Goal: Transaction & Acquisition: Purchase product/service

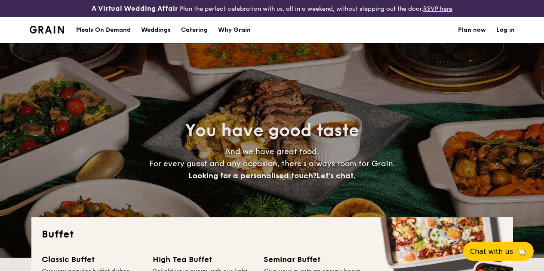
select select
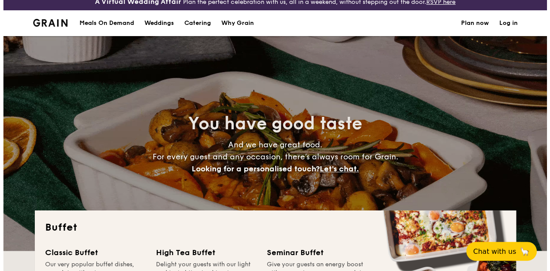
scroll to position [122, 0]
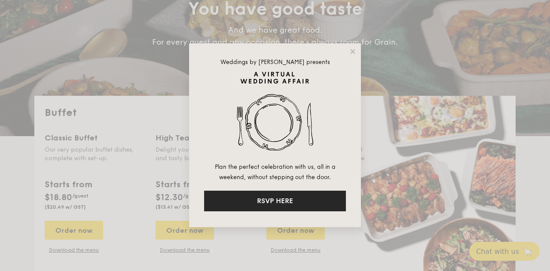
click at [286, 202] on button "RSVP HERE" at bounding box center [275, 201] width 142 height 21
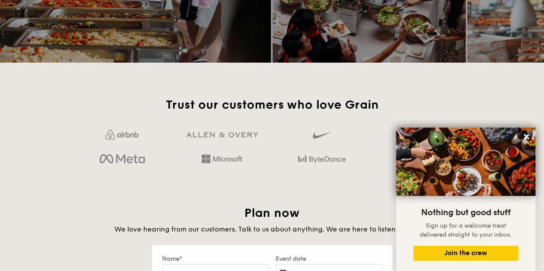
scroll to position [1332, 0]
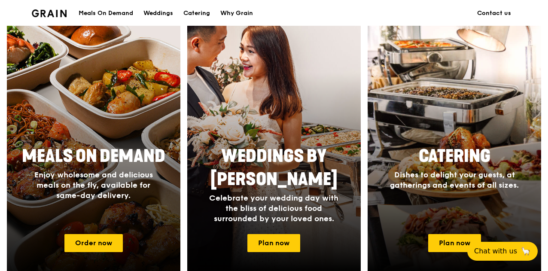
scroll to position [344, 0]
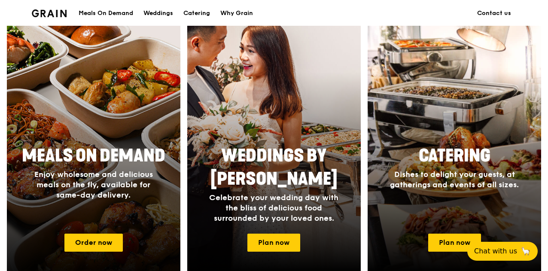
click at [95, 144] on div at bounding box center [93, 147] width 191 height 275
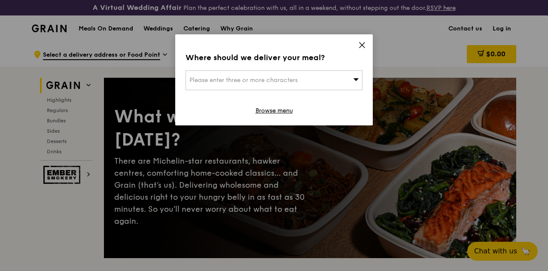
click at [301, 81] on div "Please enter three or more characters" at bounding box center [274, 80] width 177 height 20
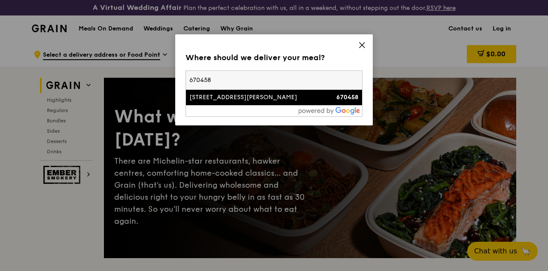
type input "670458"
click at [242, 98] on div "458 Segar Road" at bounding box center [253, 97] width 127 height 9
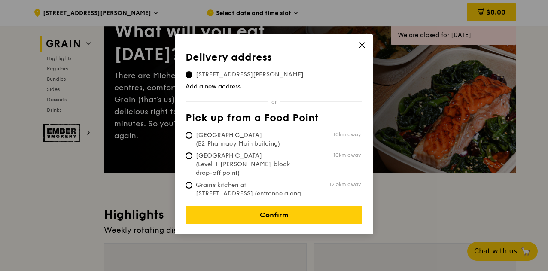
scroll to position [86, 0]
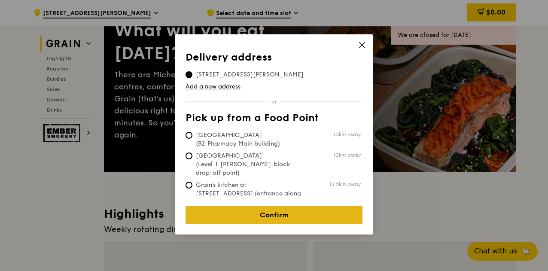
click at [280, 206] on link "Confirm" at bounding box center [274, 215] width 177 height 18
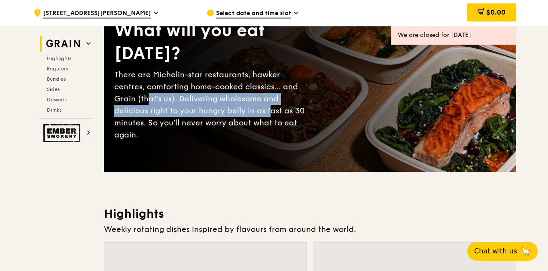
drag, startPoint x: 125, startPoint y: 112, endPoint x: 214, endPoint y: 122, distance: 89.5
click at [214, 119] on div "There are Michelin-star restaurants, hawker centres, comforting home-cooked cla…" at bounding box center [212, 105] width 196 height 72
click at [214, 126] on div "There are Michelin-star restaurants, hawker centres, comforting home-cooked cla…" at bounding box center [212, 105] width 196 height 72
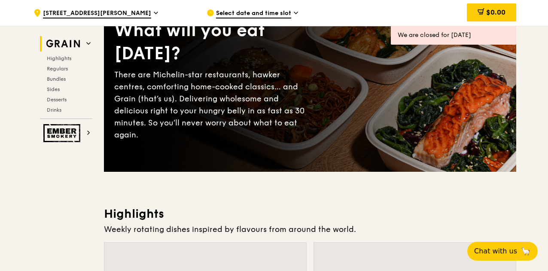
click at [134, 135] on div "There are Michelin-star restaurants, hawker centres, comforting home-cooked cla…" at bounding box center [212, 105] width 196 height 72
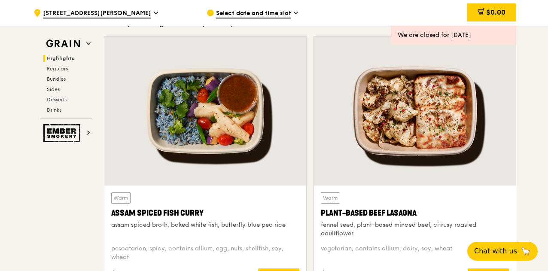
scroll to position [258, 0]
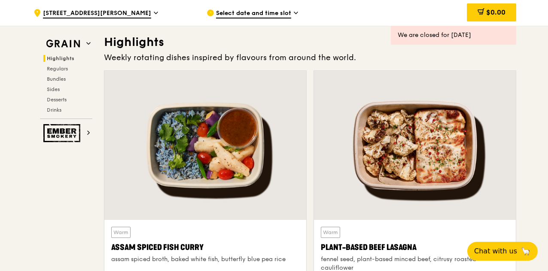
click at [257, 15] on span "Select date and time slot" at bounding box center [253, 13] width 75 height 9
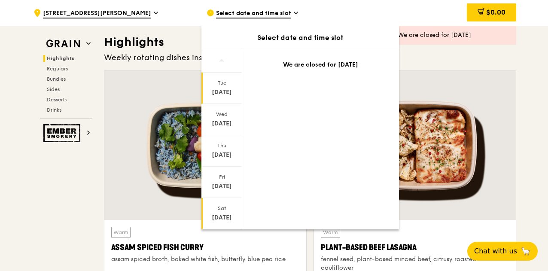
click at [221, 214] on div "Sep 27" at bounding box center [222, 218] width 38 height 9
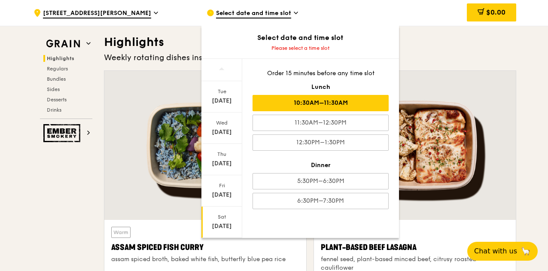
click at [332, 106] on div "10:30AM–11:30AM" at bounding box center [321, 103] width 136 height 16
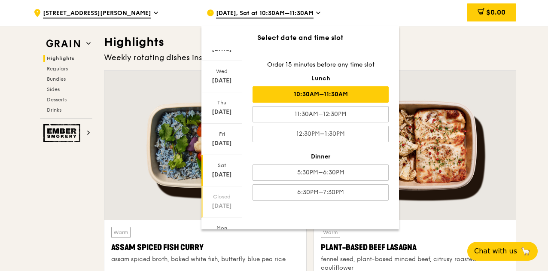
scroll to position [83, 0]
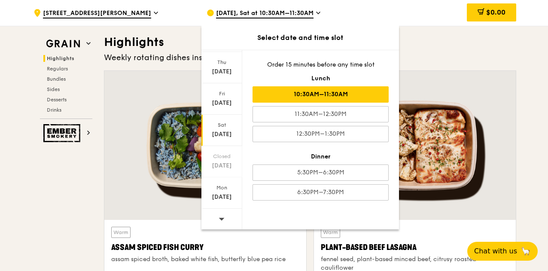
click at [346, 91] on div "10:30AM–11:30AM" at bounding box center [321, 94] width 136 height 16
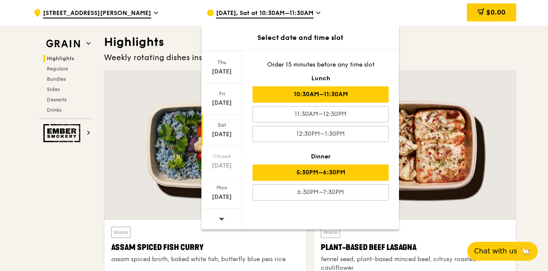
click at [344, 169] on div "5:30PM–6:30PM" at bounding box center [321, 173] width 136 height 16
click at [363, 95] on div "10:30AM–11:30AM" at bounding box center [321, 94] width 136 height 16
click at [342, 170] on div "5:30PM–6:30PM" at bounding box center [321, 173] width 136 height 16
click at [339, 92] on div "10:30AM–11:30AM" at bounding box center [321, 94] width 136 height 16
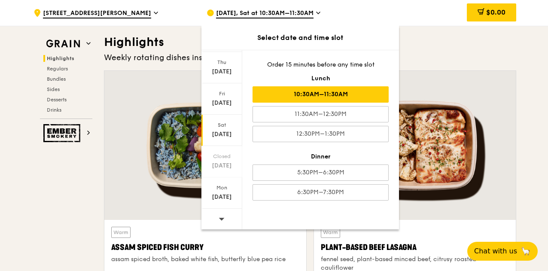
click at [470, 50] on h3 "Highlights" at bounding box center [310, 41] width 413 height 15
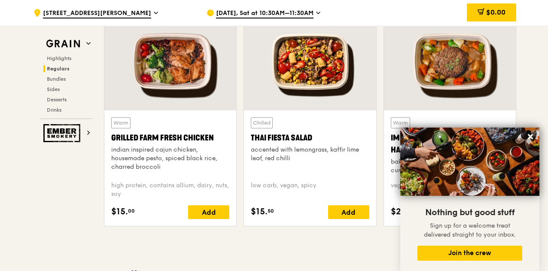
scroll to position [1074, 0]
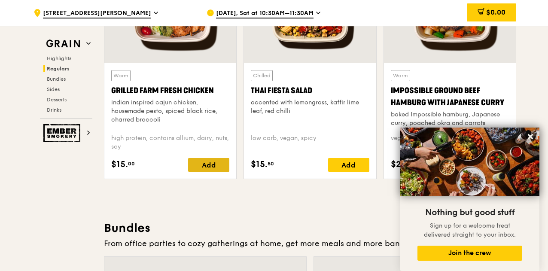
click at [203, 170] on div "Add" at bounding box center [208, 165] width 41 height 14
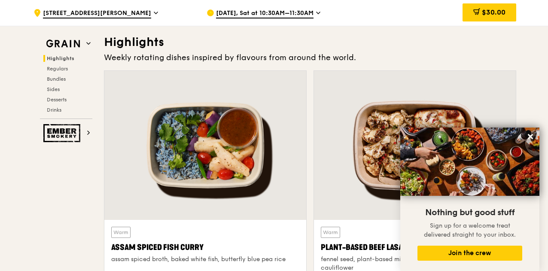
scroll to position [344, 0]
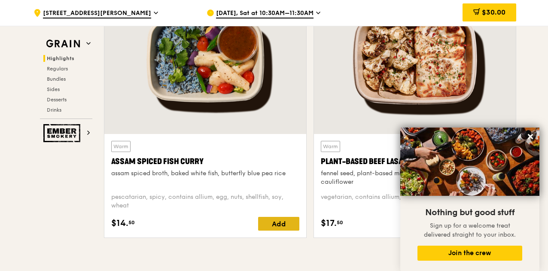
click at [283, 228] on div "Add" at bounding box center [278, 224] width 41 height 14
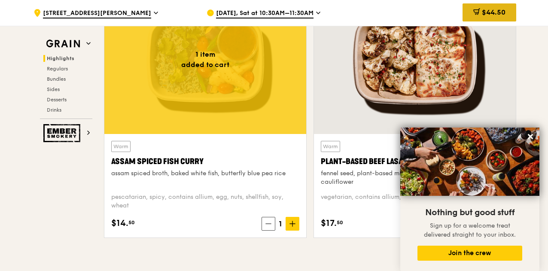
click at [499, 13] on span "$44.50" at bounding box center [494, 12] width 24 height 8
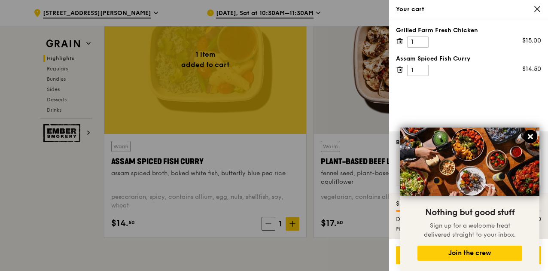
click at [532, 135] on icon at bounding box center [530, 136] width 5 height 5
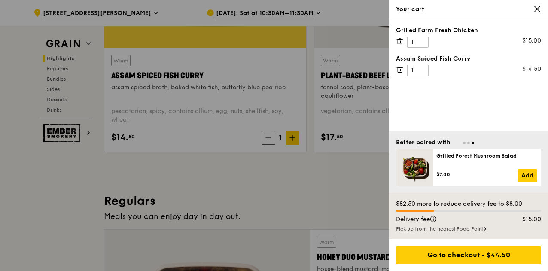
scroll to position [516, 0]
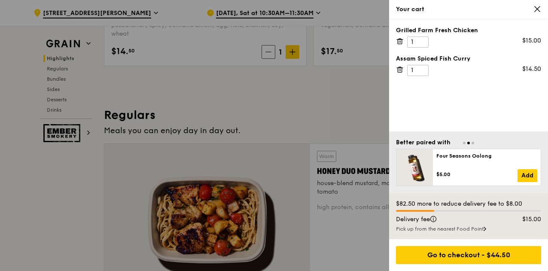
drag, startPoint x: 536, startPoint y: 11, endPoint x: 532, endPoint y: 15, distance: 6.1
click at [535, 12] on icon at bounding box center [538, 9] width 8 height 8
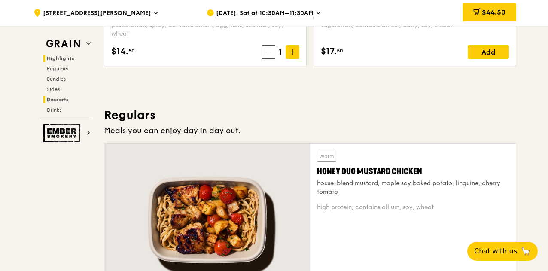
click at [70, 98] on h2 "Desserts" at bounding box center [67, 99] width 49 height 7
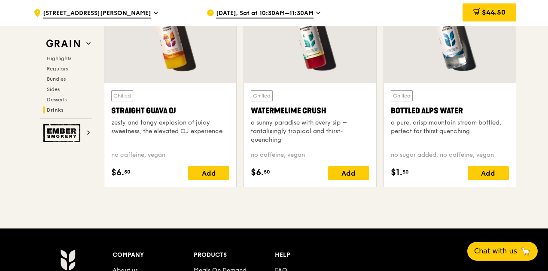
scroll to position [3394, 0]
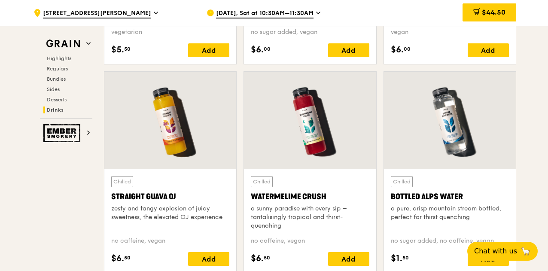
click at [58, 92] on h2 "Sides" at bounding box center [67, 89] width 49 height 7
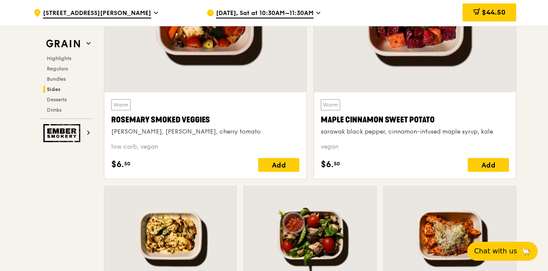
scroll to position [1986, 0]
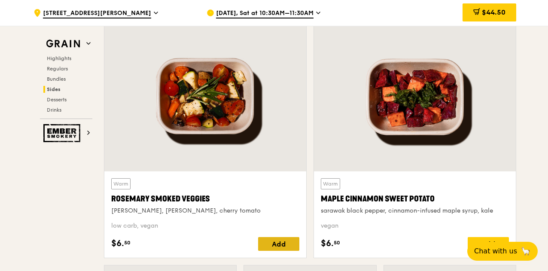
click at [278, 249] on div "Add" at bounding box center [278, 244] width 41 height 14
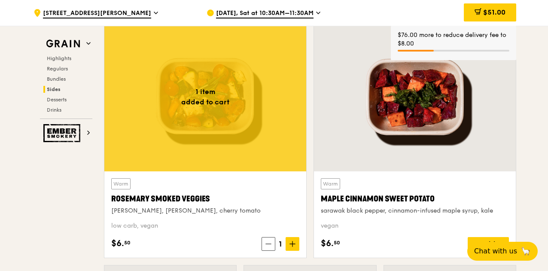
click at [498, 15] on span "$51.00" at bounding box center [495, 12] width 22 height 8
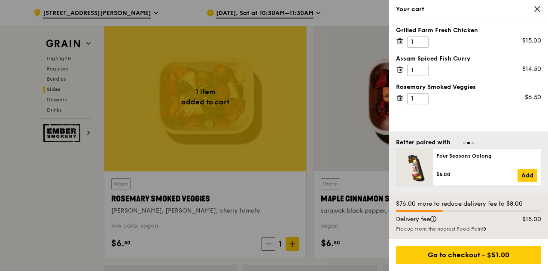
click at [6, 105] on div at bounding box center [274, 135] width 548 height 271
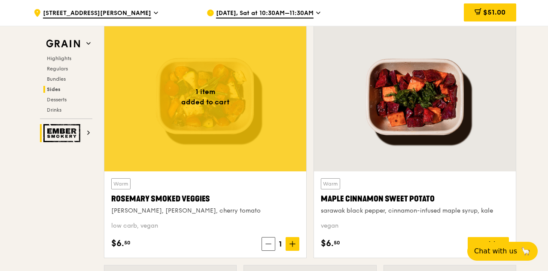
click at [57, 131] on img at bounding box center [63, 133] width 40 height 18
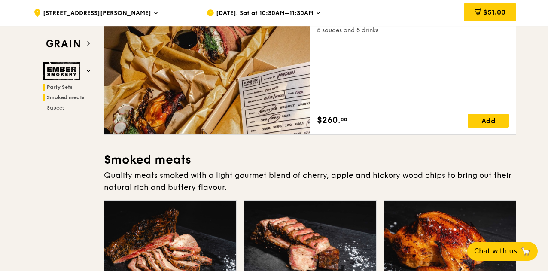
scroll to position [93, 0]
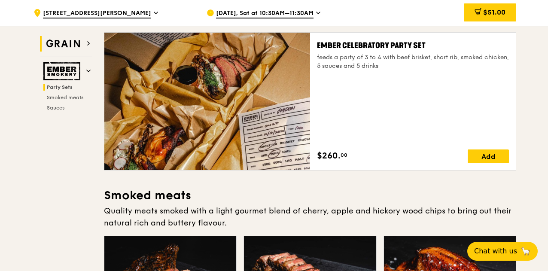
click at [76, 47] on img at bounding box center [63, 43] width 40 height 15
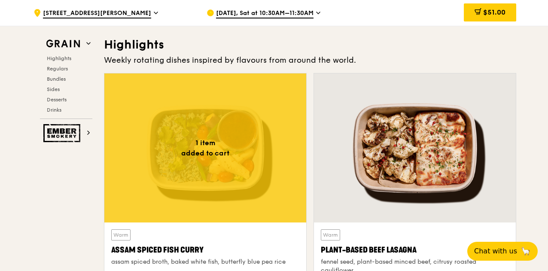
scroll to position [265, 0]
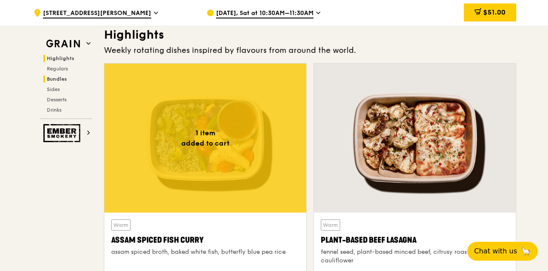
click at [59, 81] on span "Bundles" at bounding box center [57, 79] width 20 height 6
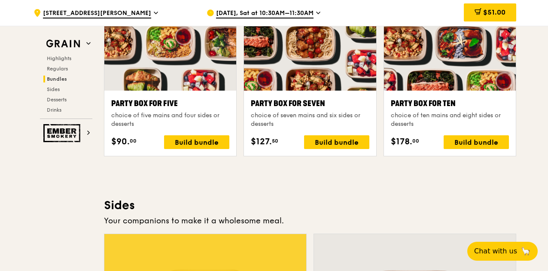
scroll to position [1697, 0]
